Goal: Entertainment & Leisure: Browse casually

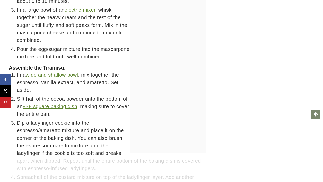
scroll to position [2281, 0]
